Goal: Book appointment/travel/reservation

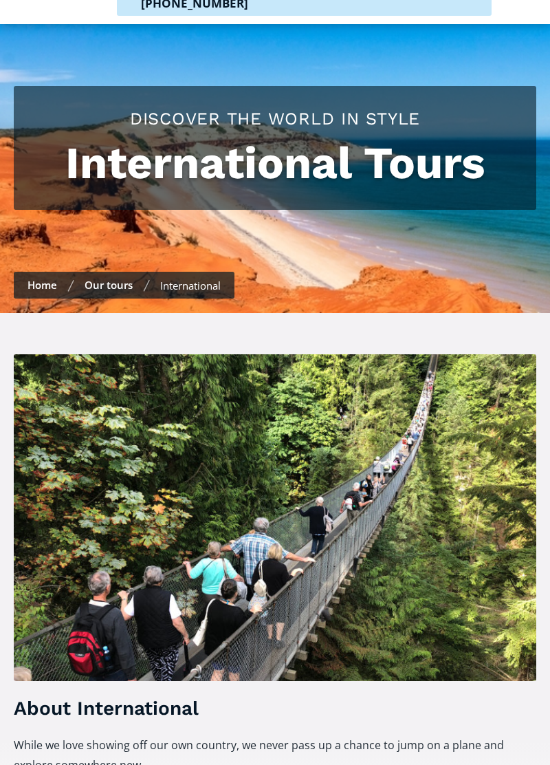
scroll to position [81, 0]
click at [121, 278] on link "Our tours" at bounding box center [109, 285] width 48 height 14
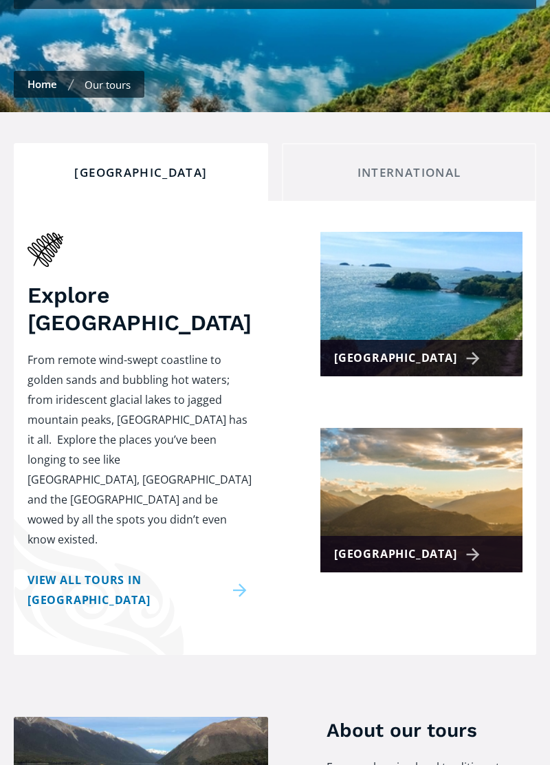
scroll to position [284, 0]
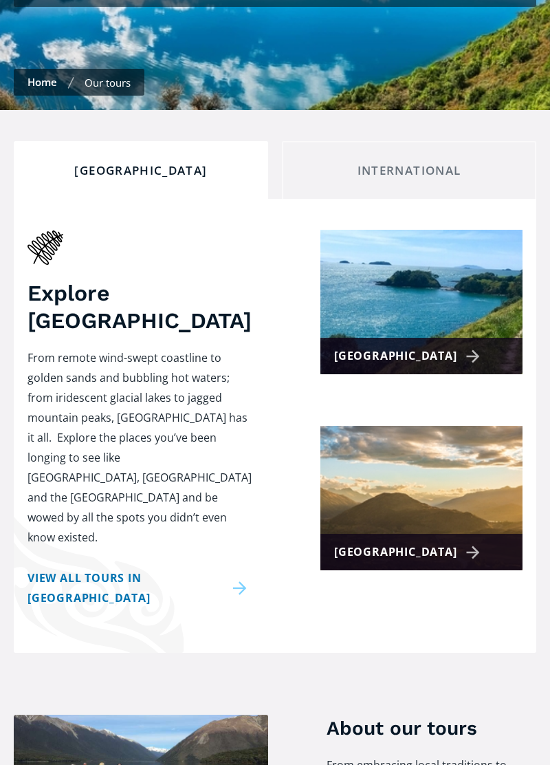
click at [376, 346] on div "[GEOGRAPHIC_DATA]" at bounding box center [409, 356] width 151 height 20
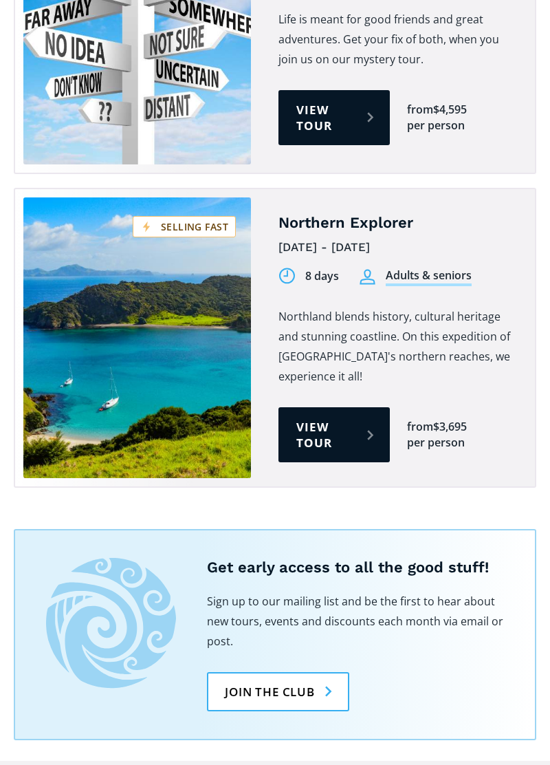
scroll to position [2521, 0]
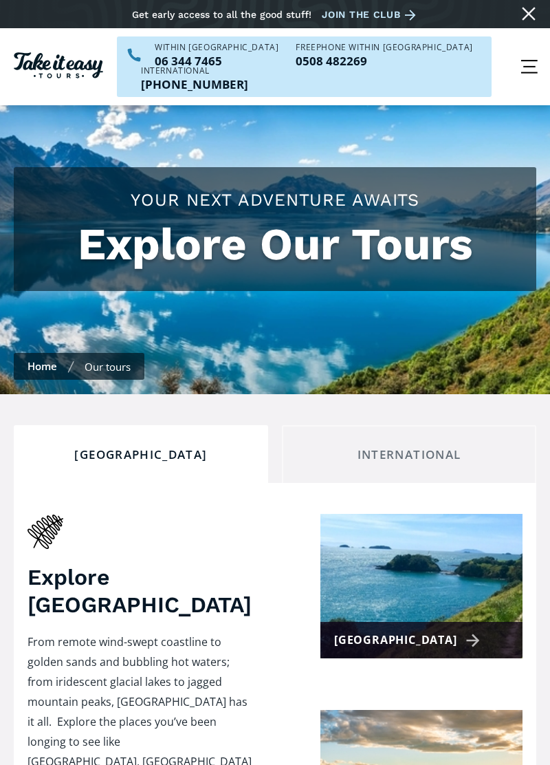
scroll to position [284, 0]
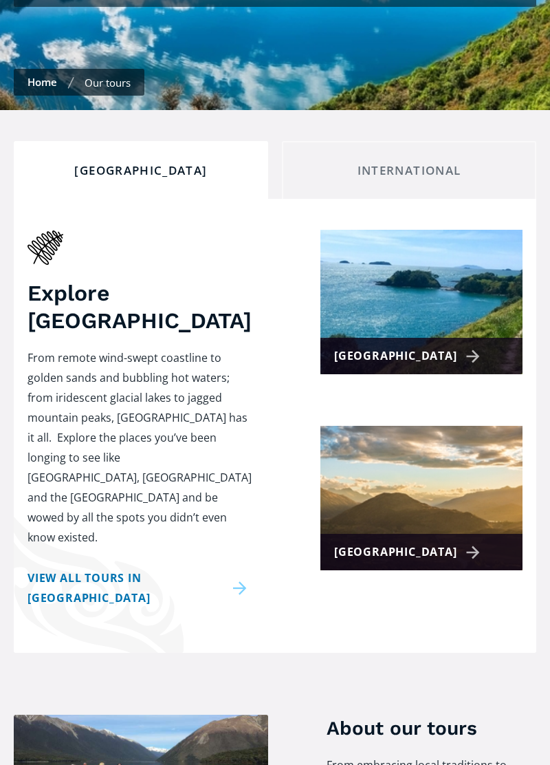
click at [370, 542] on div "[GEOGRAPHIC_DATA]" at bounding box center [409, 552] width 151 height 20
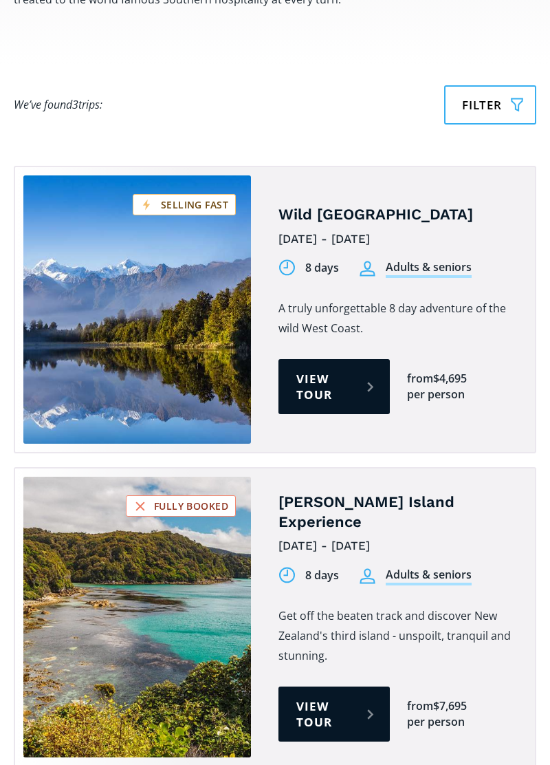
scroll to position [967, 0]
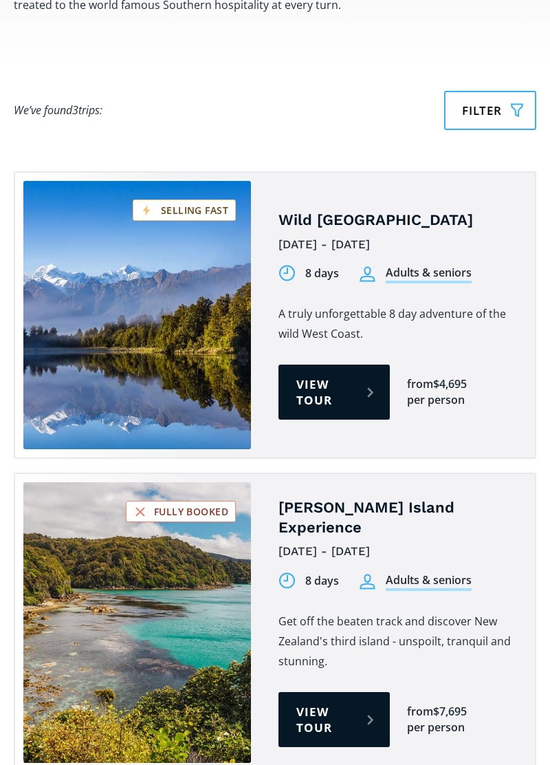
click at [332, 365] on link "View tour" at bounding box center [334, 392] width 111 height 55
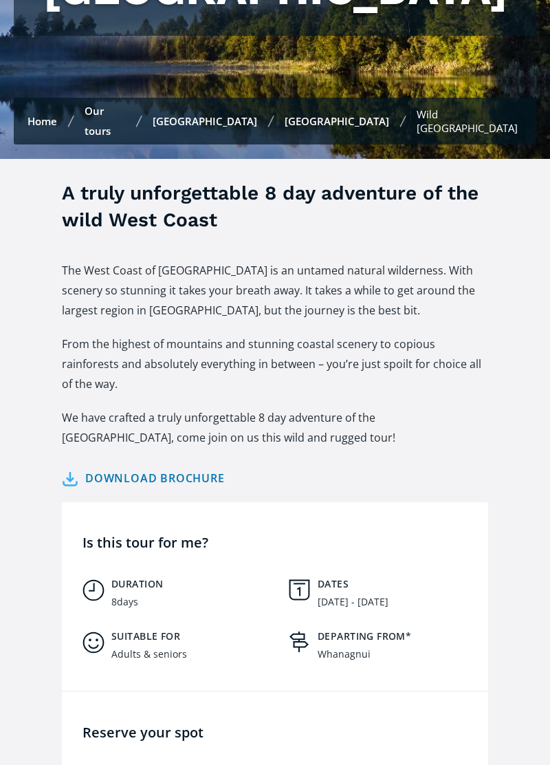
scroll to position [310, 0]
